Goal: Communication & Community: Answer question/provide support

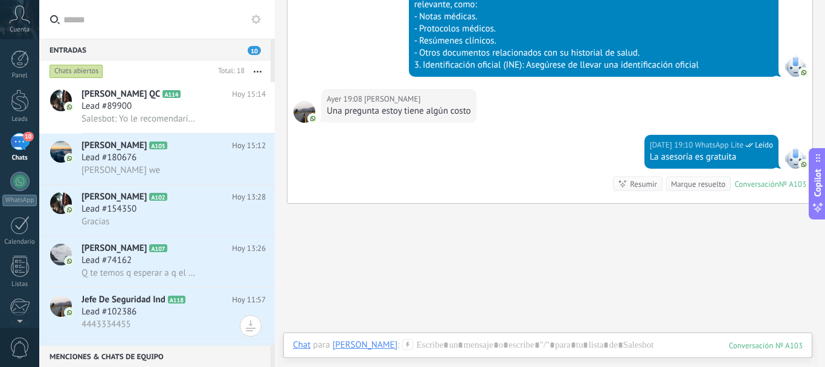
scroll to position [479, 0]
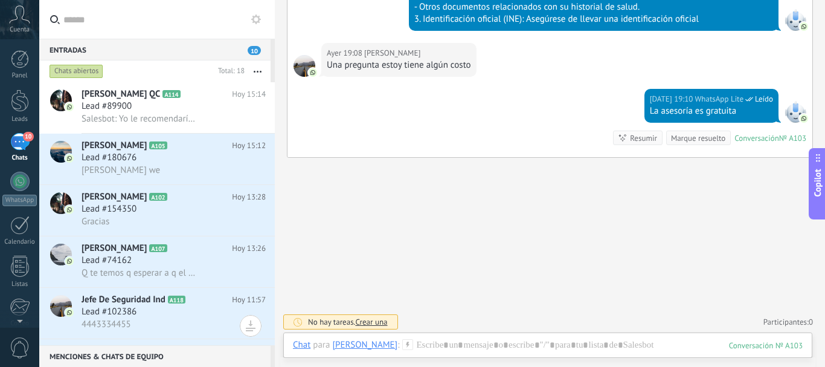
click at [821, 193] on span "Copilot" at bounding box center [818, 182] width 12 height 28
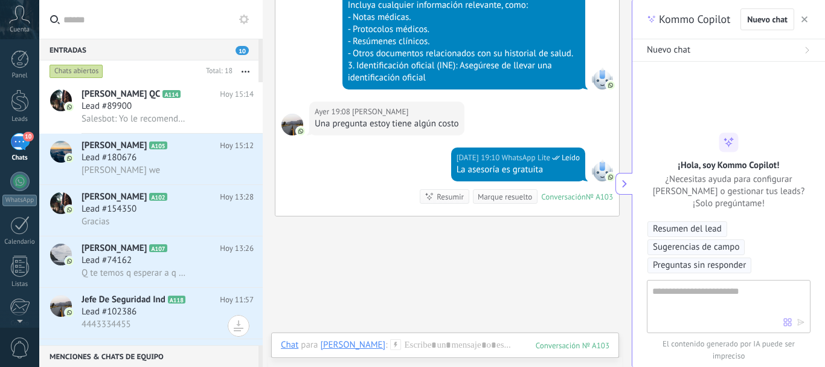
click at [805, 22] on icon "button" at bounding box center [804, 19] width 6 height 6
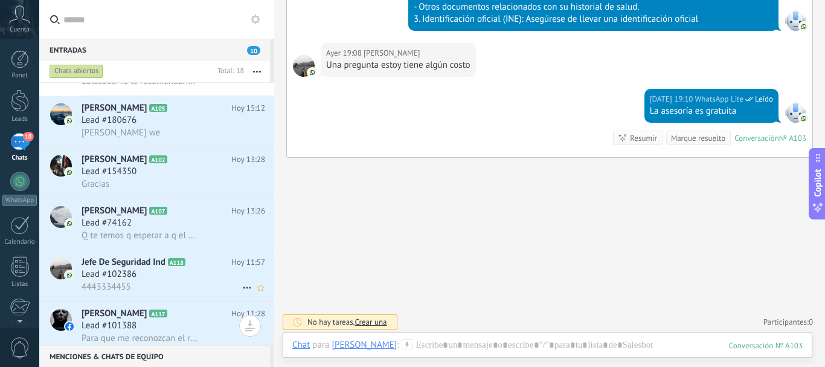
scroll to position [0, 0]
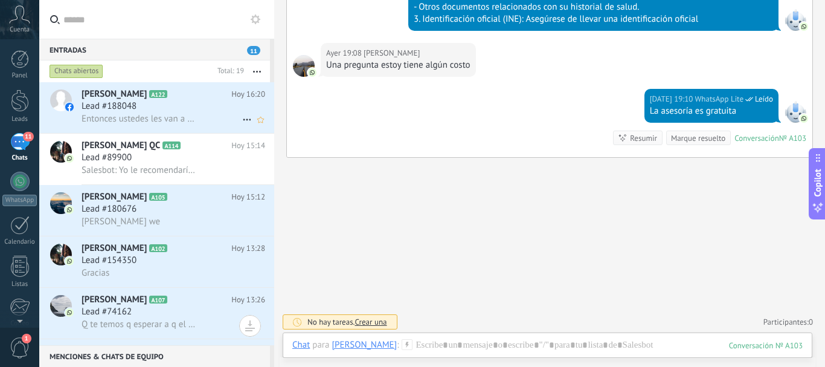
click at [94, 104] on span "Lead #188048" at bounding box center [109, 106] width 55 height 12
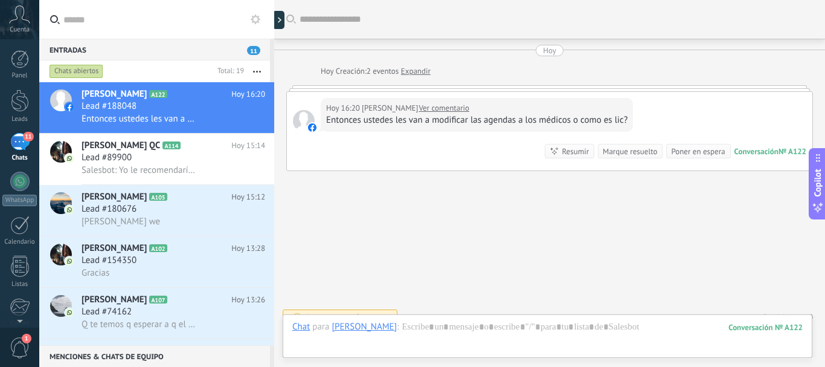
scroll to position [15, 0]
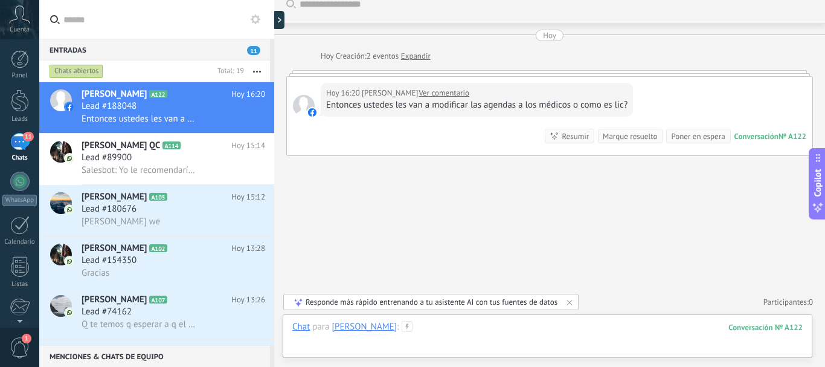
click at [467, 324] on div at bounding box center [547, 339] width 510 height 36
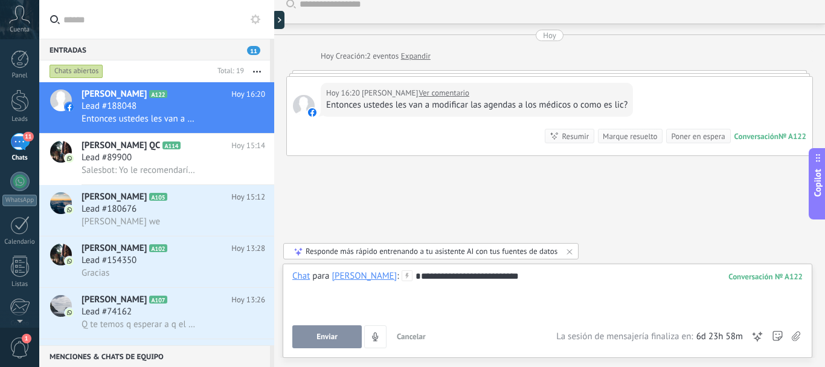
click at [444, 275] on div "**********" at bounding box center [547, 293] width 510 height 46
click at [321, 341] on span "Enviar" at bounding box center [326, 336] width 21 height 8
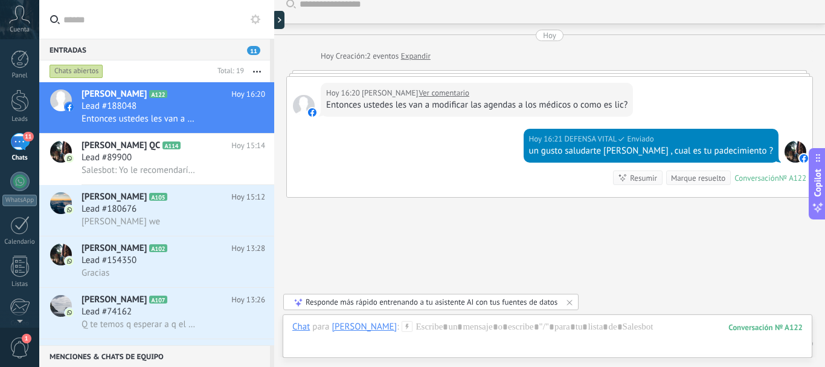
scroll to position [57, 0]
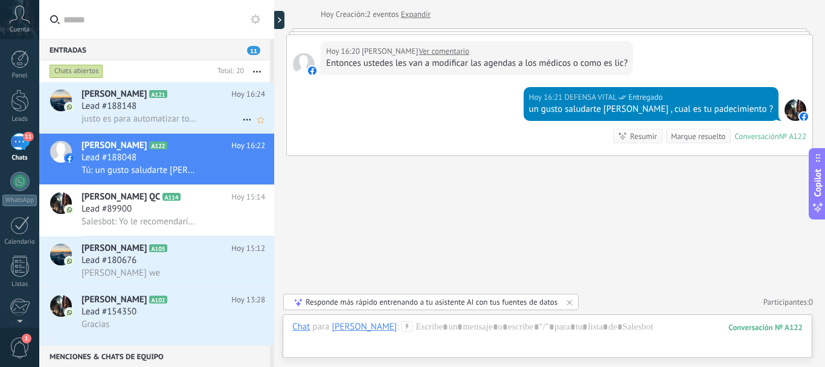
click at [171, 97] on icon at bounding box center [177, 94] width 12 height 12
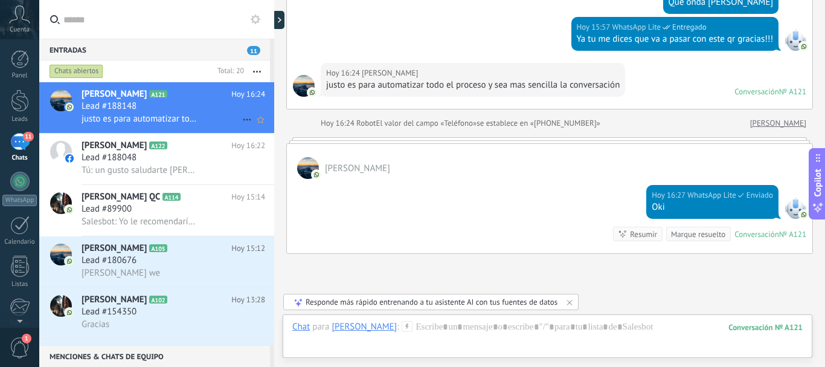
scroll to position [118, 0]
